Goal: Transaction & Acquisition: Purchase product/service

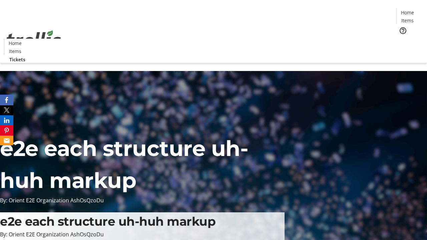
click at [402, 39] on span "Tickets" at bounding box center [410, 42] width 16 height 7
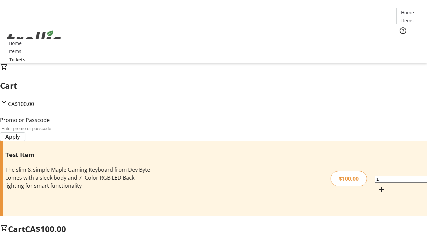
type input "FLAT"
